Goal: Task Accomplishment & Management: Complete application form

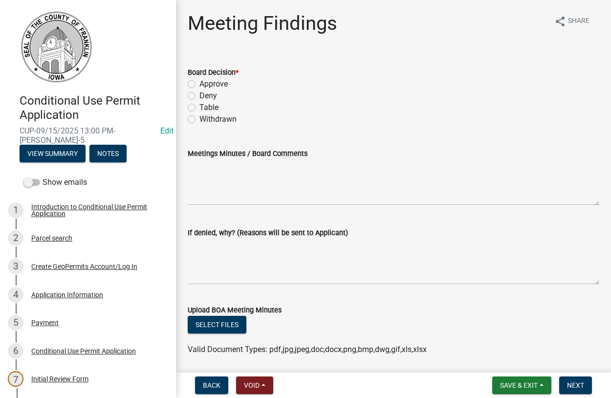
click at [199, 84] on label "Approve" at bounding box center [213, 84] width 28 height 12
click at [199, 84] on input "Approve" at bounding box center [202, 81] width 6 height 6
radio input "true"
click at [217, 388] on span "Back" at bounding box center [212, 385] width 18 height 8
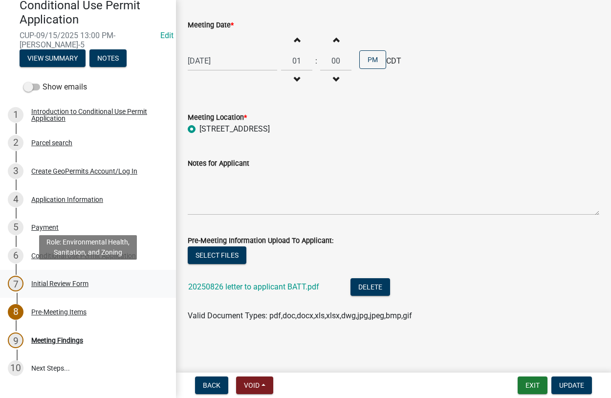
scroll to position [100, 0]
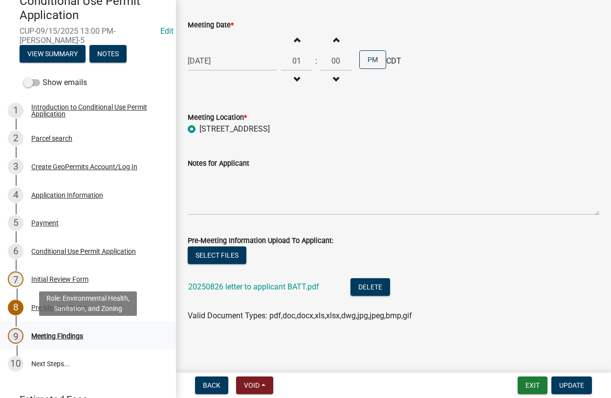
click at [47, 333] on div "Meeting Findings" at bounding box center [57, 335] width 52 height 7
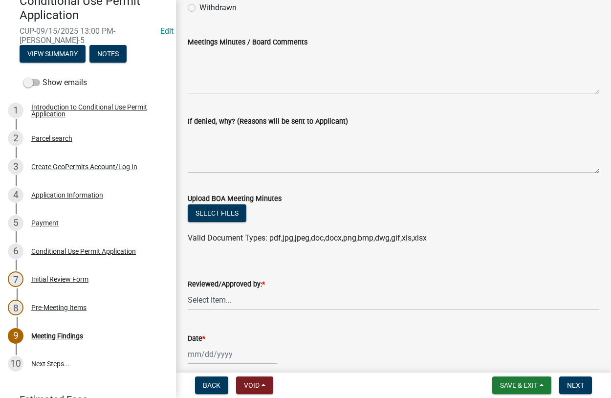
scroll to position [0, 0]
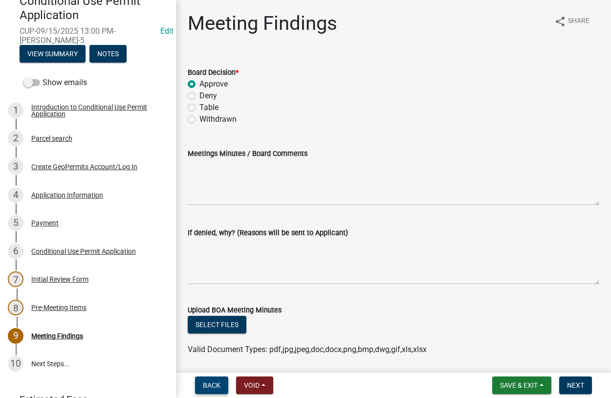
click at [205, 387] on span "Back" at bounding box center [212, 385] width 18 height 8
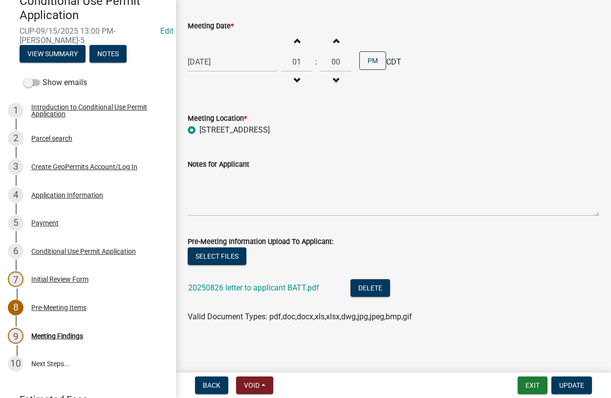
scroll to position [49, 0]
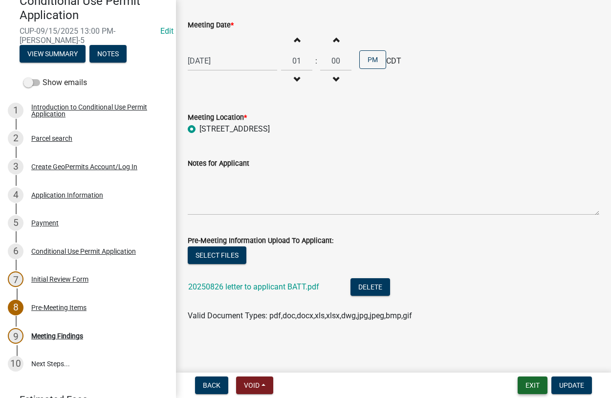
click at [529, 385] on button "Exit" at bounding box center [533, 385] width 30 height 18
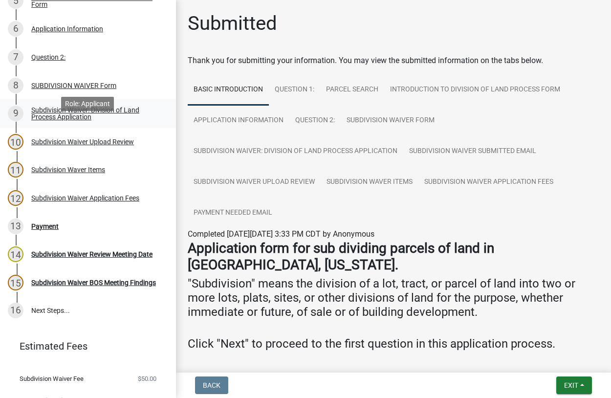
scroll to position [332, 0]
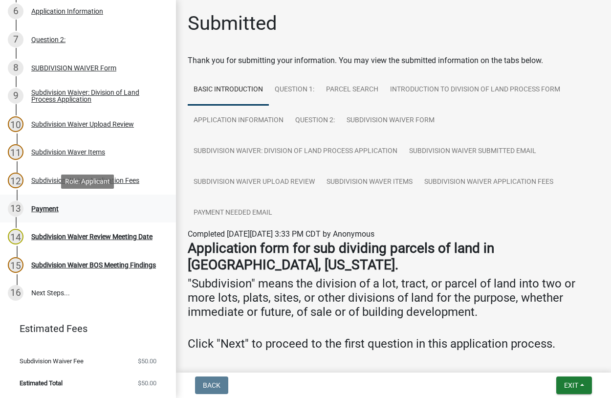
click at [48, 209] on div "Payment" at bounding box center [44, 208] width 27 height 7
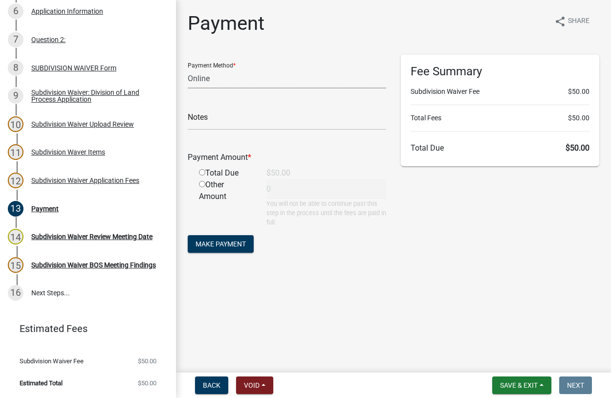
click at [188, 68] on select "Credit Card POS Check Cash Online" at bounding box center [287, 78] width 198 height 20
select select "1: 0"
click option "Check" at bounding box center [0, 0] width 0 height 0
drag, startPoint x: 226, startPoint y: 118, endPoint x: 252, endPoint y: 122, distance: 26.2
click at [229, 117] on input "text" at bounding box center [287, 120] width 198 height 20
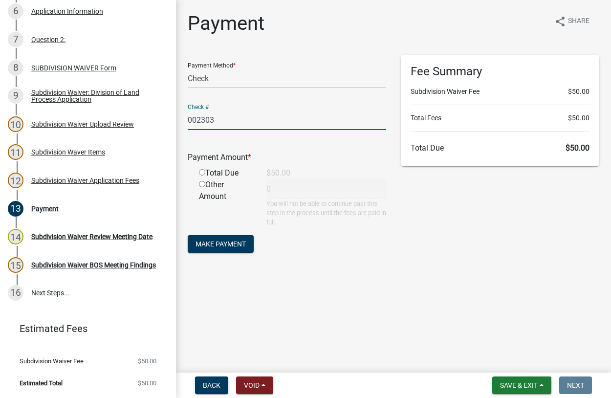
type input "002303"
click at [201, 173] on input "radio" at bounding box center [202, 172] width 6 height 6
radio input "true"
type input "50"
click at [225, 243] on span "Make Payment" at bounding box center [221, 244] width 50 height 8
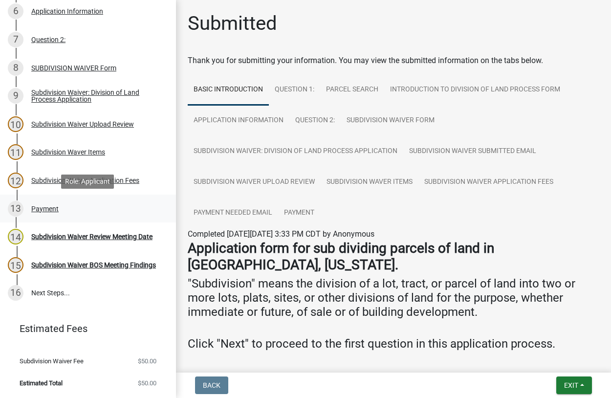
click at [44, 208] on div "Payment" at bounding box center [44, 208] width 27 height 7
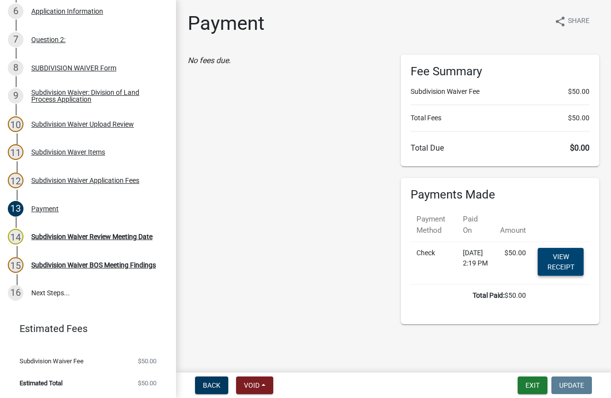
click at [559, 264] on link "View receipt" at bounding box center [561, 262] width 46 height 28
click at [41, 235] on div "Subdivision Waiver Review Meeting Date" at bounding box center [91, 236] width 121 height 7
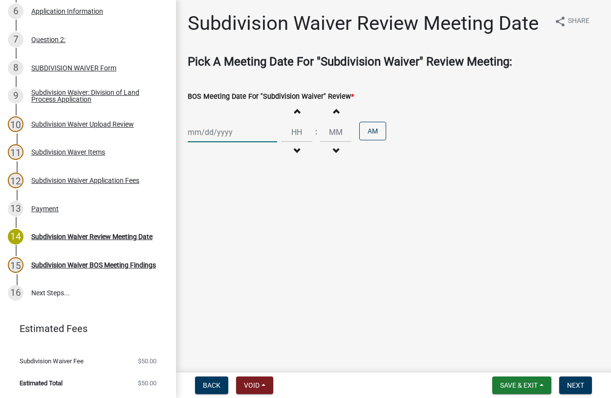
click at [228, 130] on input "BOS Meeting Date For "Subdivision Waiver" Review *" at bounding box center [232, 132] width 89 height 20
select select "9"
select select "2025"
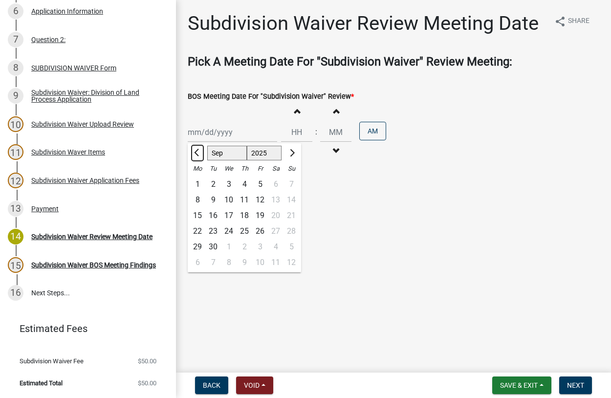
click at [195, 154] on button "Previous month" at bounding box center [198, 153] width 12 height 16
select select "8"
click at [196, 230] on div "18" at bounding box center [198, 231] width 16 height 16
type input "[DATE]"
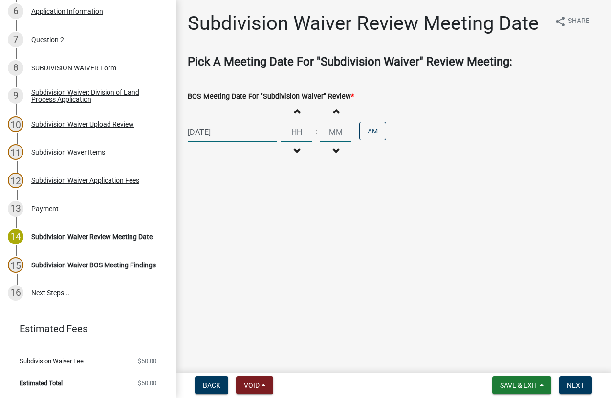
click at [303, 136] on input "Hours" at bounding box center [296, 132] width 31 height 20
type input "10"
type input "00"
click at [577, 384] on span "Next" at bounding box center [575, 385] width 17 height 8
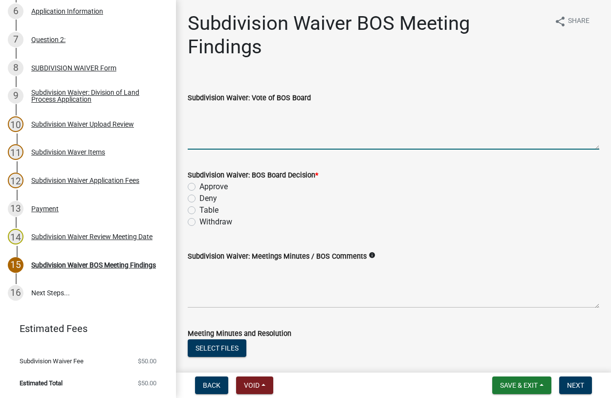
click at [262, 144] on textarea "Subdivision Waiver: Vote of BOS Board" at bounding box center [394, 127] width 412 height 46
type textarea "all I's"
click at [199, 186] on label "Approve" at bounding box center [213, 187] width 28 height 12
click at [199, 186] on input "Approve" at bounding box center [202, 184] width 6 height 6
radio input "true"
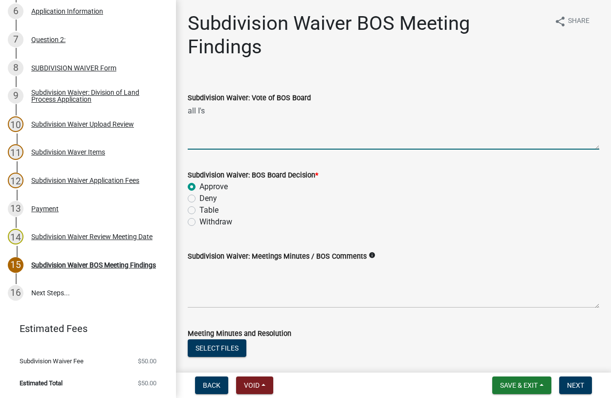
click at [212, 139] on textarea "all I's" at bounding box center [394, 127] width 412 height 46
click at [219, 347] on button "Select files" at bounding box center [217, 348] width 59 height 18
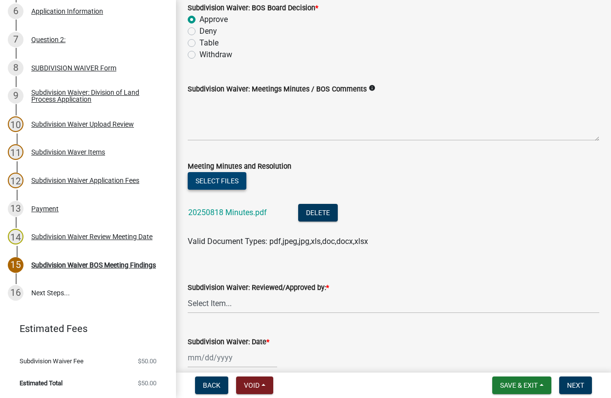
scroll to position [213, 0]
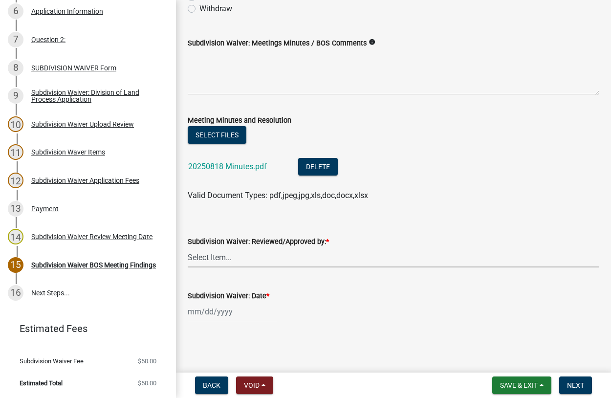
click at [188, 247] on select "Select Item... [PERSON_NAME]" at bounding box center [394, 257] width 412 height 20
click option "[PERSON_NAME]" at bounding box center [0, 0] width 0 height 0
select select "d223b9f2-1ec7-4c53-82a9-76cd95b714db"
click at [232, 312] on input "Subdivision Waiver: Date *" at bounding box center [232, 312] width 89 height 20
select select "9"
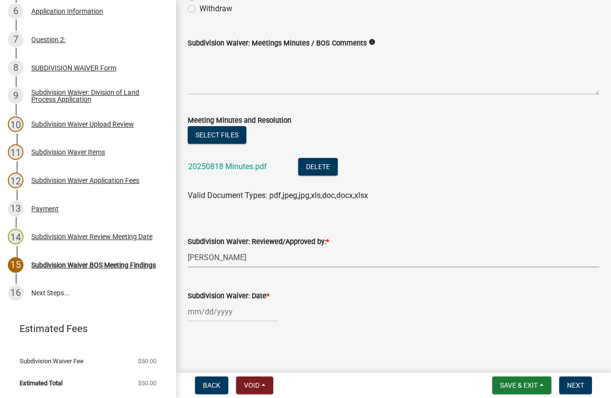
select select "2025"
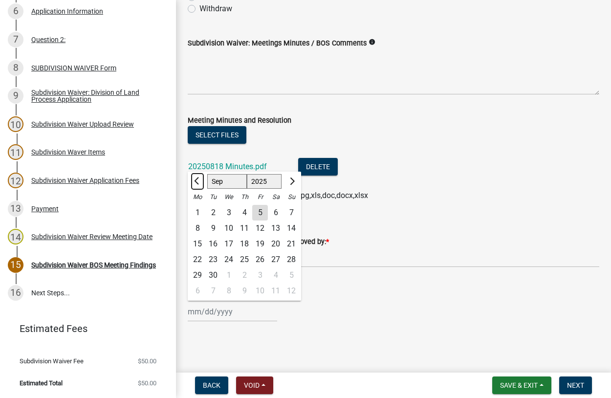
click at [198, 184] on button "Previous month" at bounding box center [198, 182] width 12 height 16
select select "8"
click at [201, 259] on div "18" at bounding box center [198, 260] width 16 height 16
type input "[DATE]"
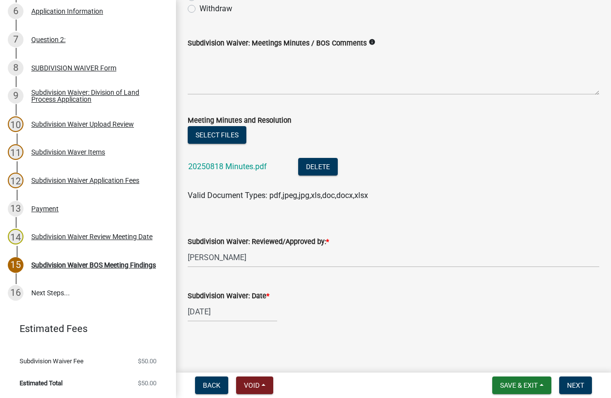
scroll to position [102, 0]
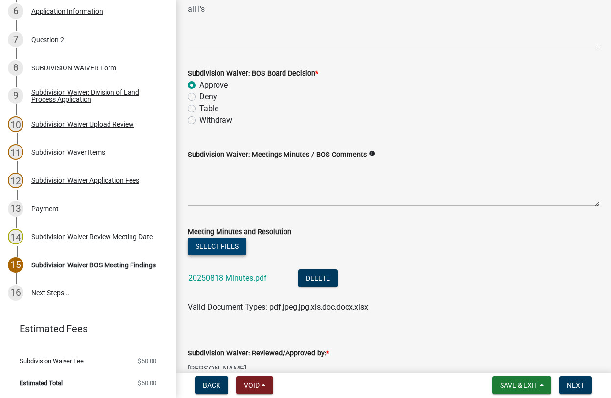
click at [217, 246] on button "Select files" at bounding box center [217, 247] width 59 height 18
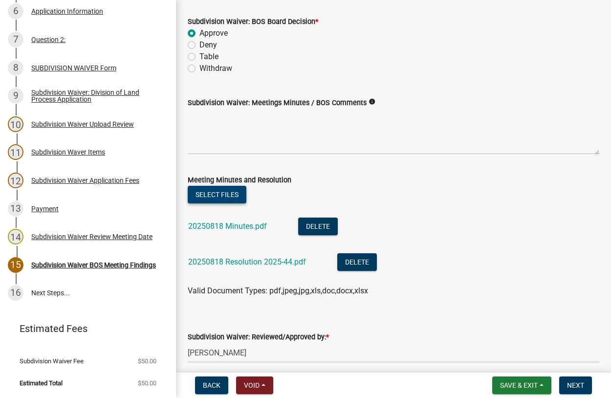
scroll to position [249, 0]
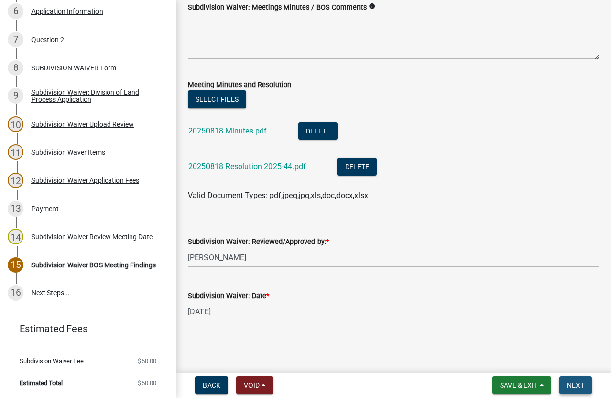
click at [575, 384] on span "Next" at bounding box center [575, 385] width 17 height 8
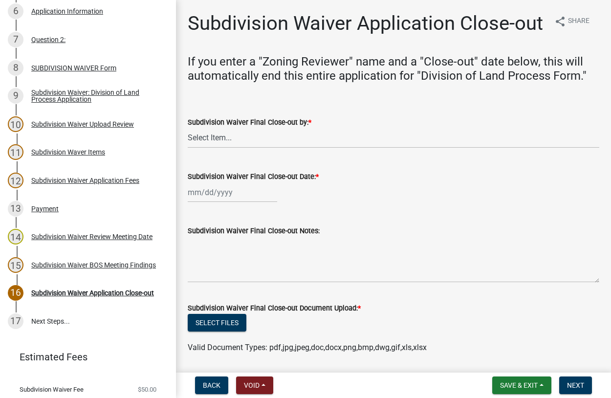
scroll to position [360, 0]
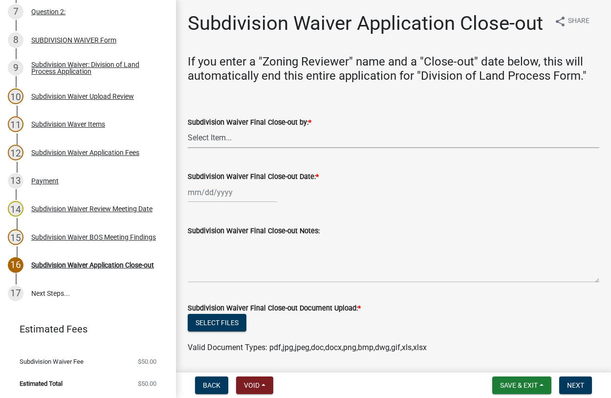
click at [188, 128] on select "Select Item... [PERSON_NAME]" at bounding box center [394, 138] width 412 height 20
click option "[PERSON_NAME]" at bounding box center [0, 0] width 0 height 0
select select "d223b9f2-1ec7-4c53-82a9-76cd95b714db"
click at [221, 196] on input "Subdivision Waiver Final Close-out Date: *" at bounding box center [232, 192] width 89 height 20
select select "9"
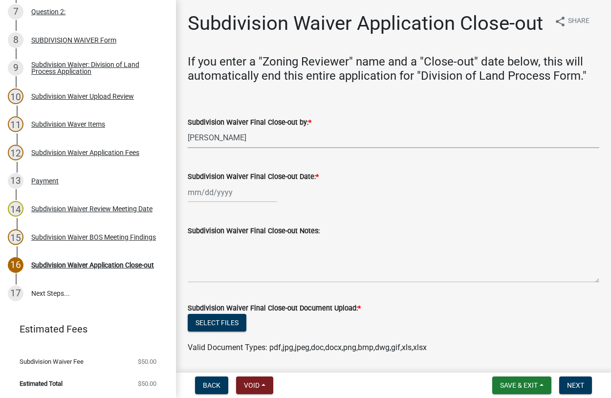
select select "2025"
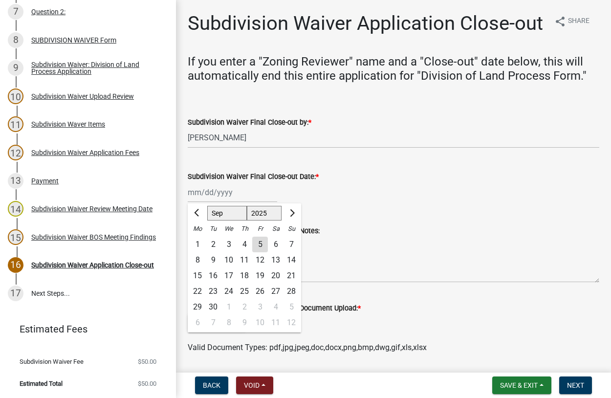
click at [254, 244] on div "5" at bounding box center [260, 245] width 16 height 16
type input "[DATE]"
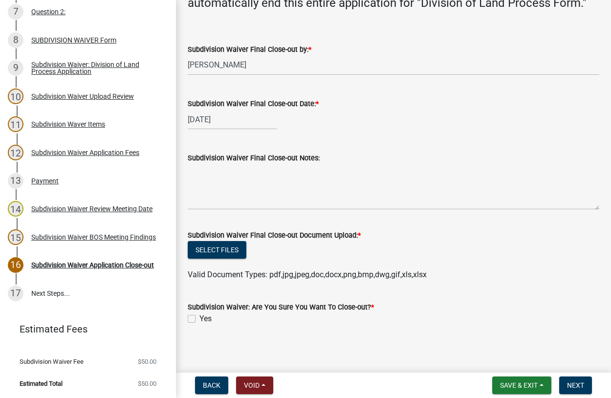
scroll to position [76, 0]
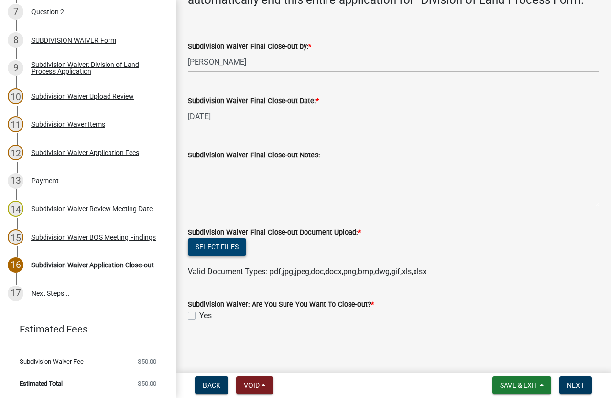
click at [219, 247] on button "Select files" at bounding box center [217, 247] width 59 height 18
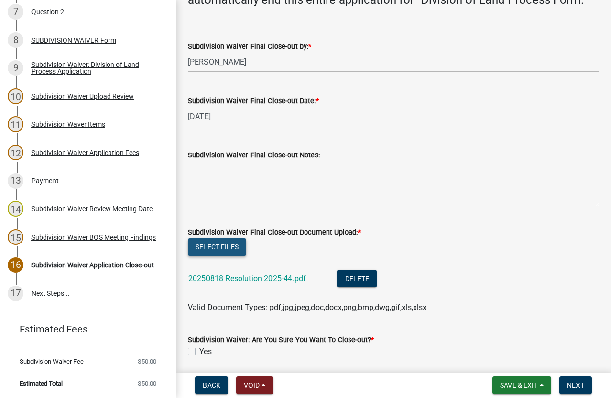
click at [223, 250] on button "Select files" at bounding box center [217, 247] width 59 height 18
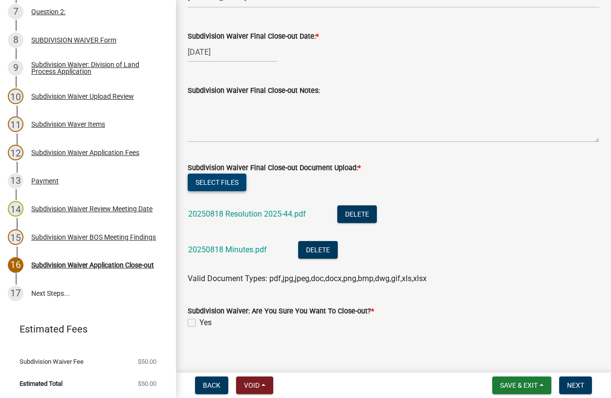
scroll to position [147, 0]
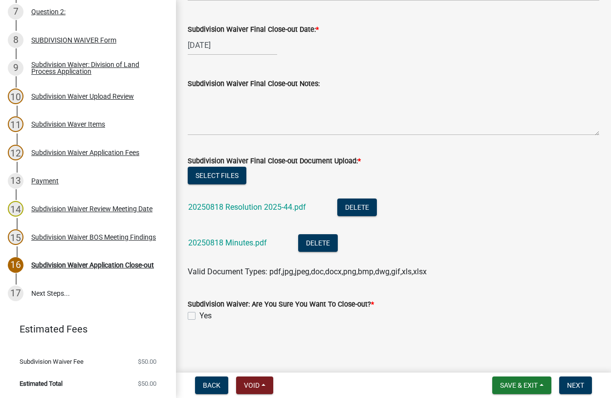
click at [199, 312] on label "Yes" at bounding box center [205, 316] width 12 height 12
click at [199, 312] on input "Yes" at bounding box center [202, 313] width 6 height 6
checkbox input "true"
drag, startPoint x: 571, startPoint y: 385, endPoint x: 537, endPoint y: 379, distance: 34.7
click at [563, 384] on button "Next" at bounding box center [575, 385] width 33 height 18
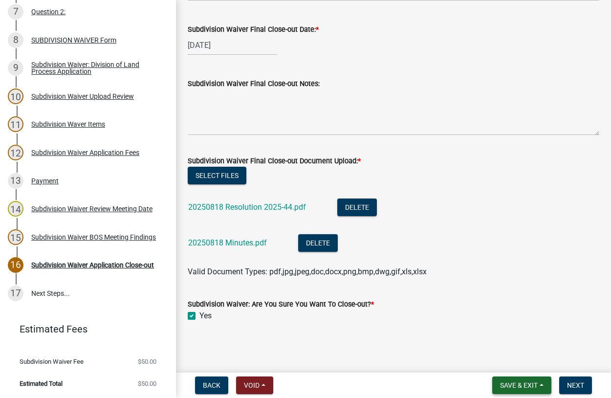
scroll to position [0, 0]
